Goal: Navigation & Orientation: Find specific page/section

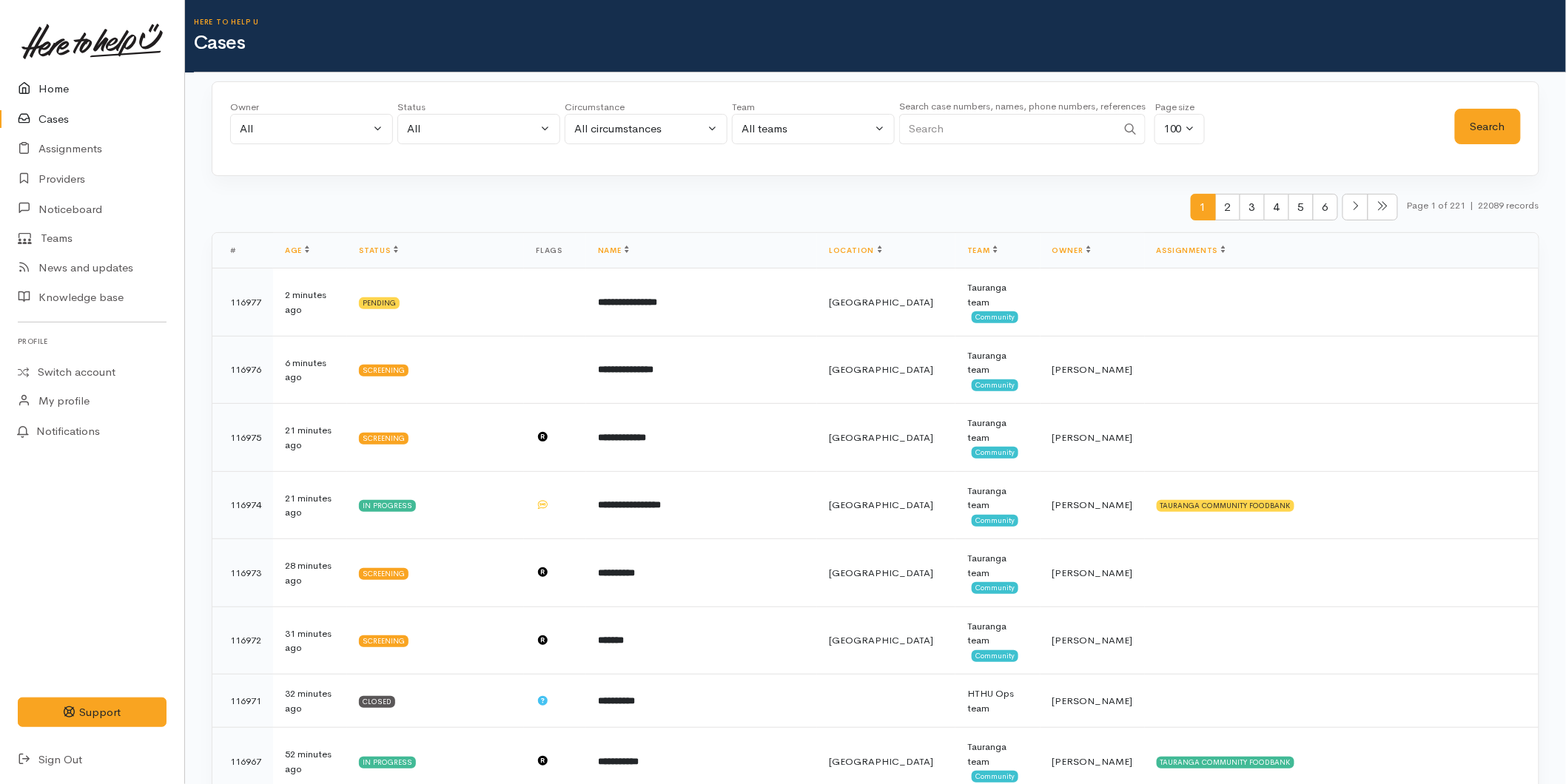
click at [40, 81] on link "Home" at bounding box center [92, 89] width 185 height 31
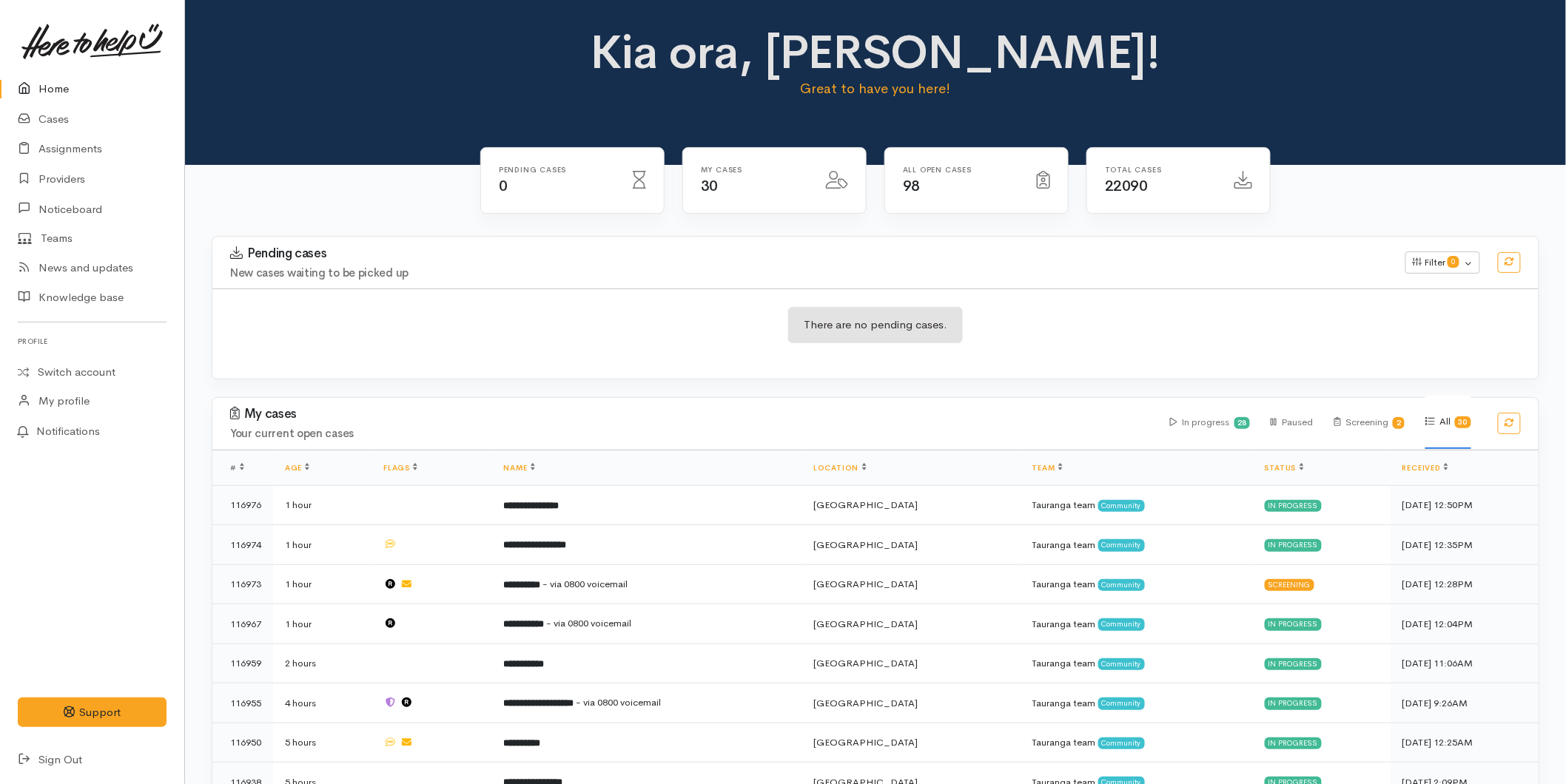
scroll to position [685, 0]
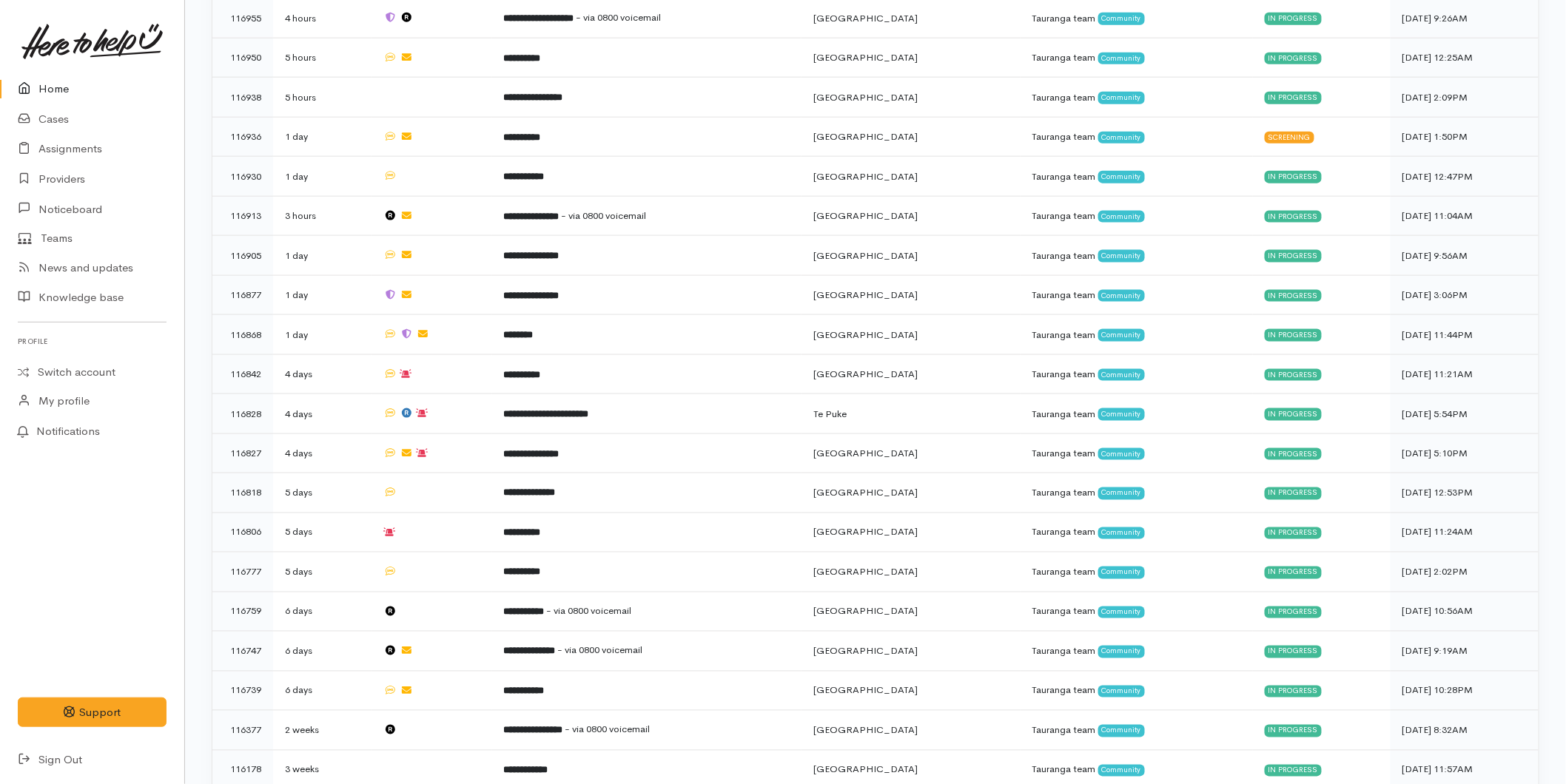
click at [68, 97] on link "Home" at bounding box center [92, 89] width 185 height 31
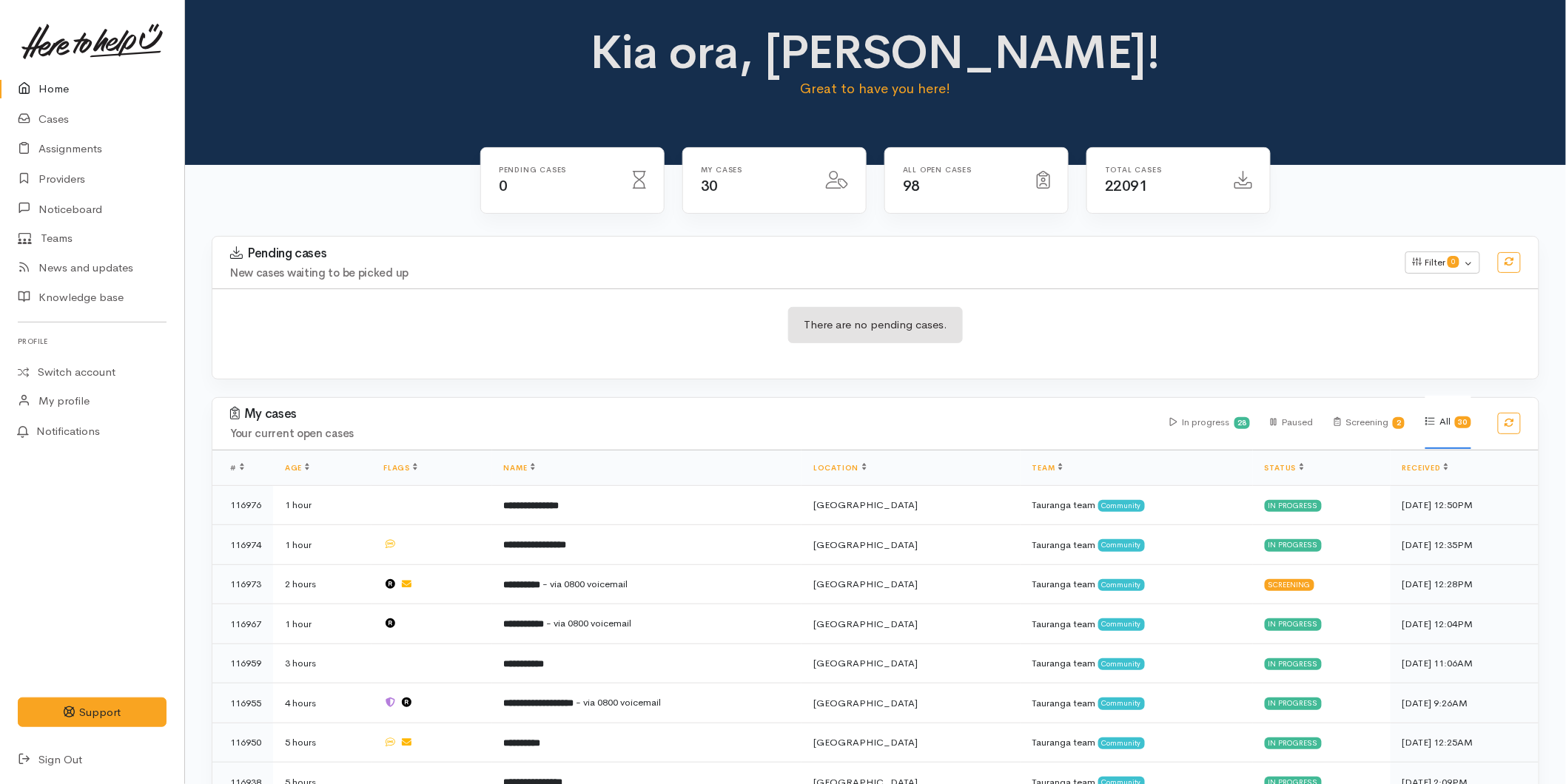
click at [69, 77] on link "Home" at bounding box center [92, 89] width 185 height 31
click at [64, 110] on link "Cases" at bounding box center [92, 119] width 185 height 31
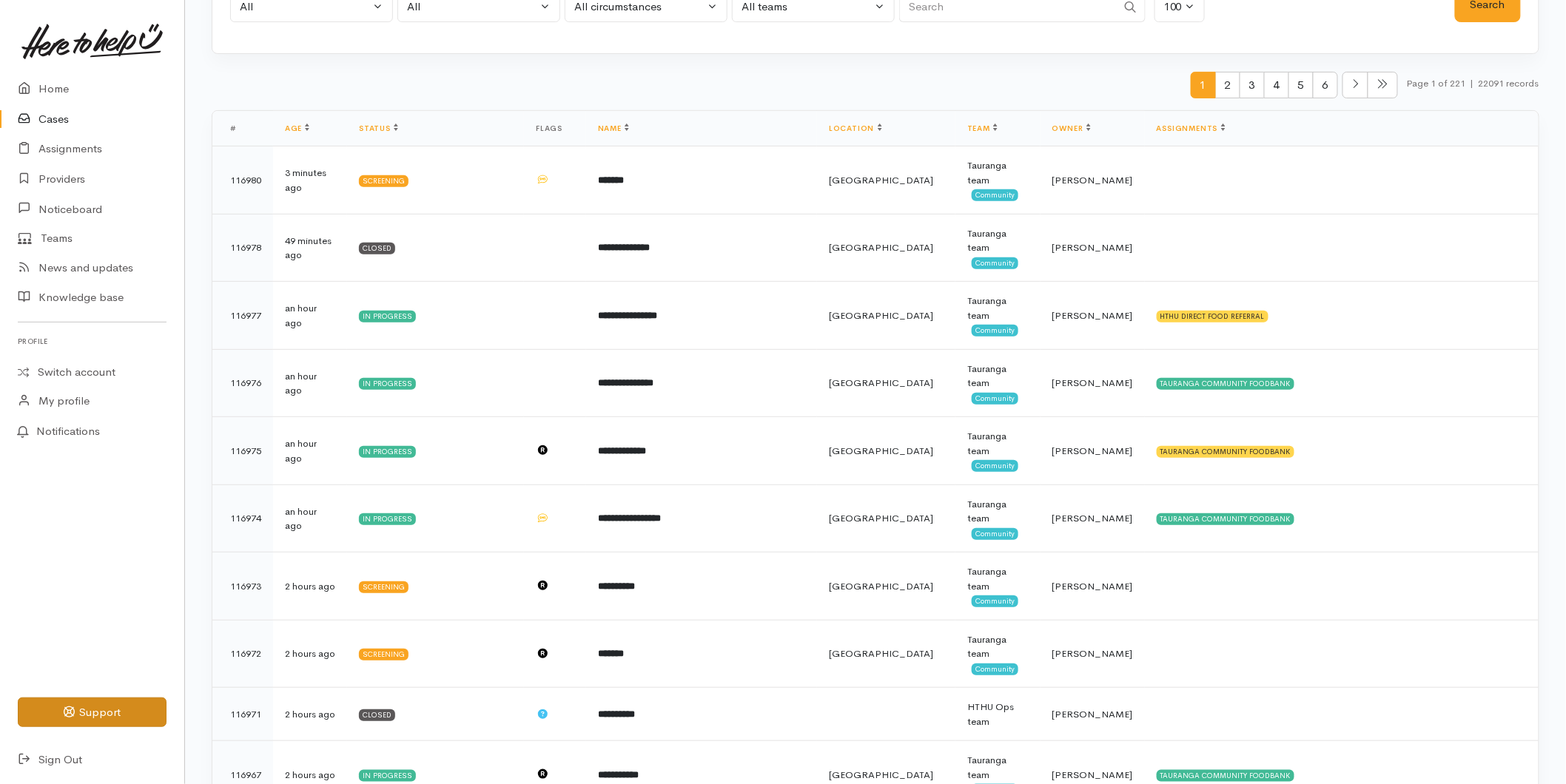
scroll to position [247, 0]
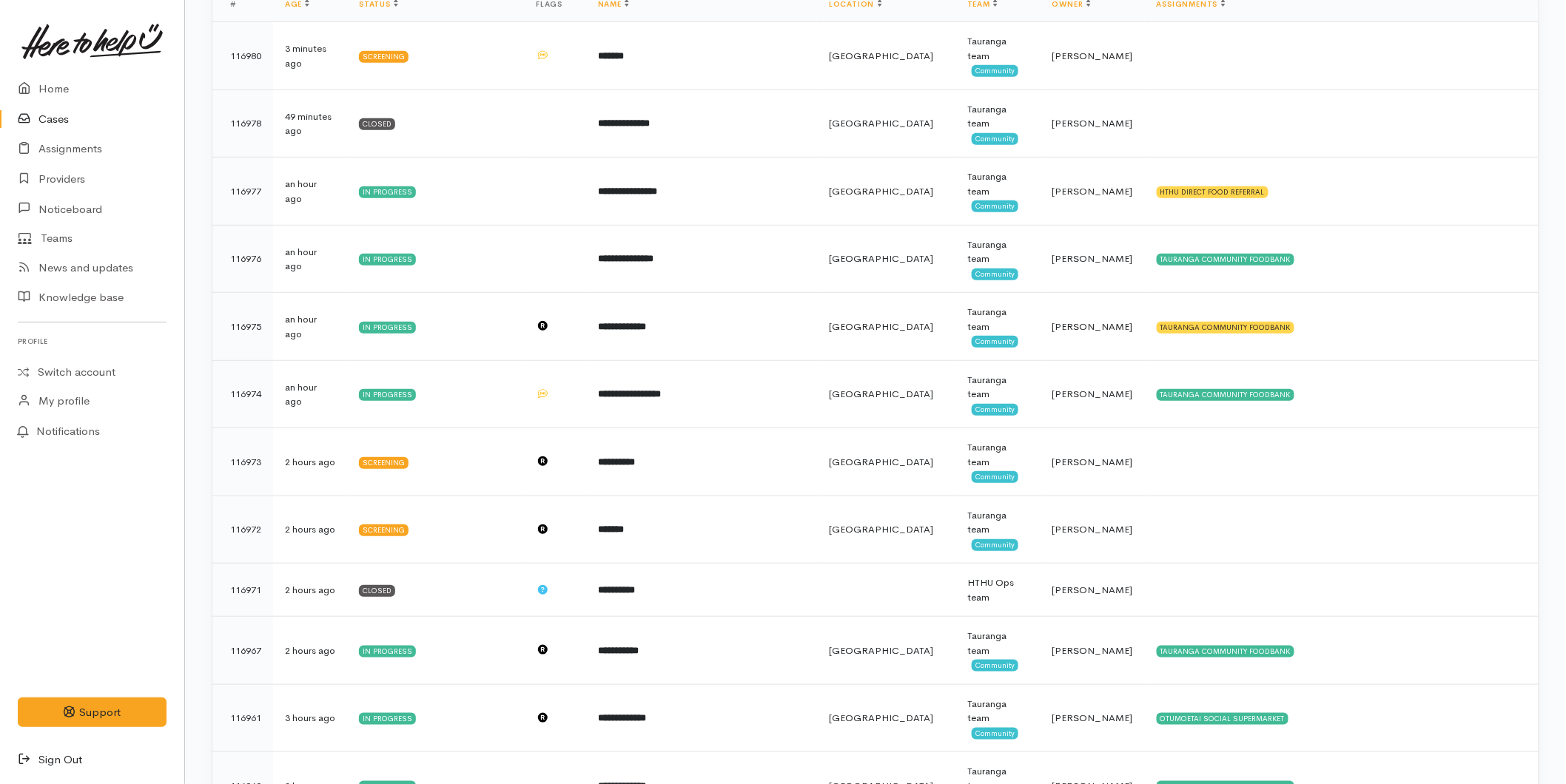
click at [69, 755] on link "Sign Out" at bounding box center [92, 761] width 185 height 31
